Goal: Task Accomplishment & Management: Manage account settings

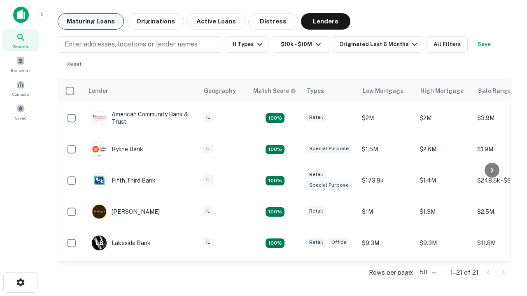
click at [91, 21] on button "Maturing Loans" at bounding box center [91, 21] width 66 height 16
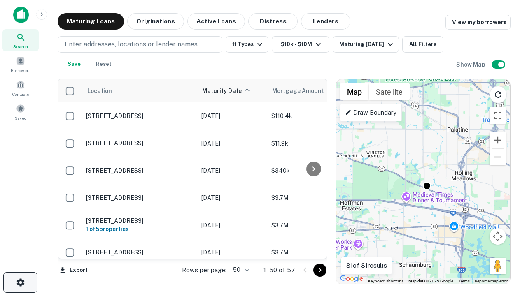
click at [20, 283] on icon "button" at bounding box center [21, 283] width 10 height 10
